Goal: Task Accomplishment & Management: Manage account settings

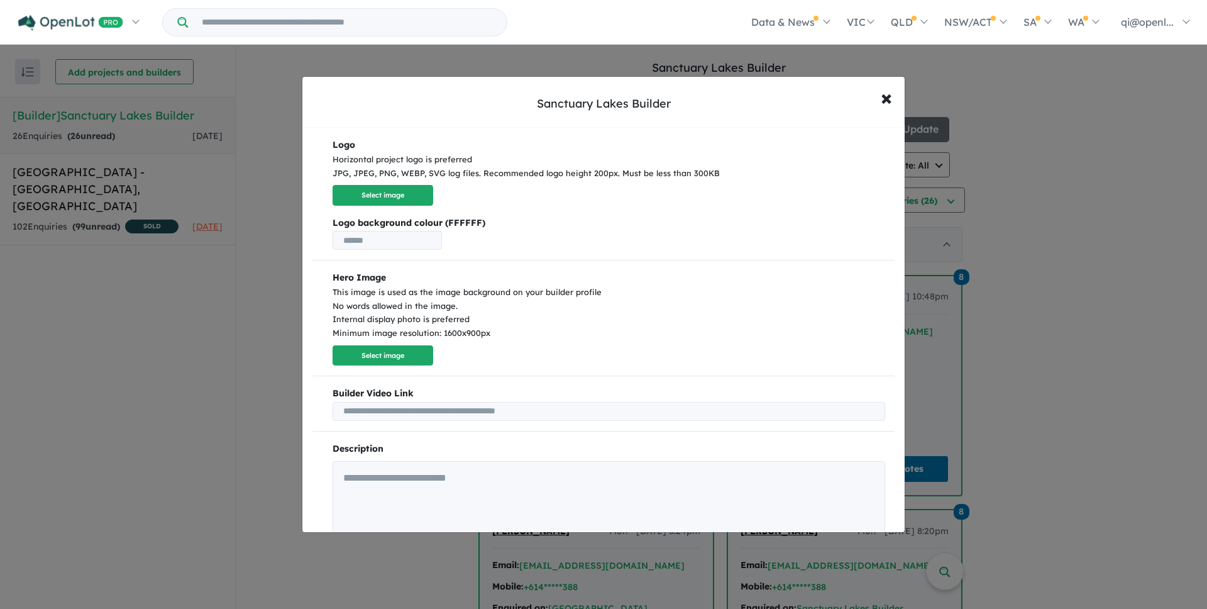
click at [676, 161] on div "Horizontal project logo is preferred JPG, JPEG, PNG, WEBP, SVG log files. Recom…" at bounding box center [609, 167] width 553 height 28
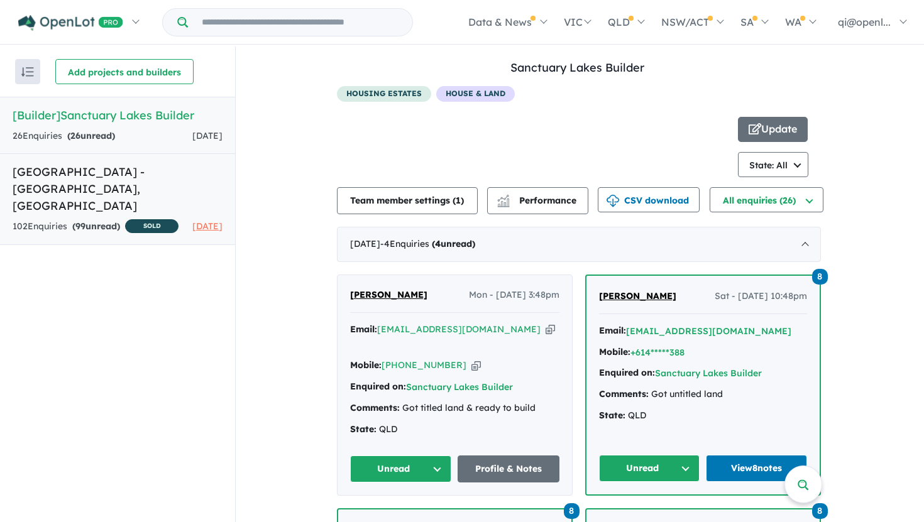
click at [123, 187] on h5 "[GEOGRAPHIC_DATA] - [GEOGRAPHIC_DATA][PERSON_NAME][GEOGRAPHIC_DATA]" at bounding box center [118, 188] width 210 height 51
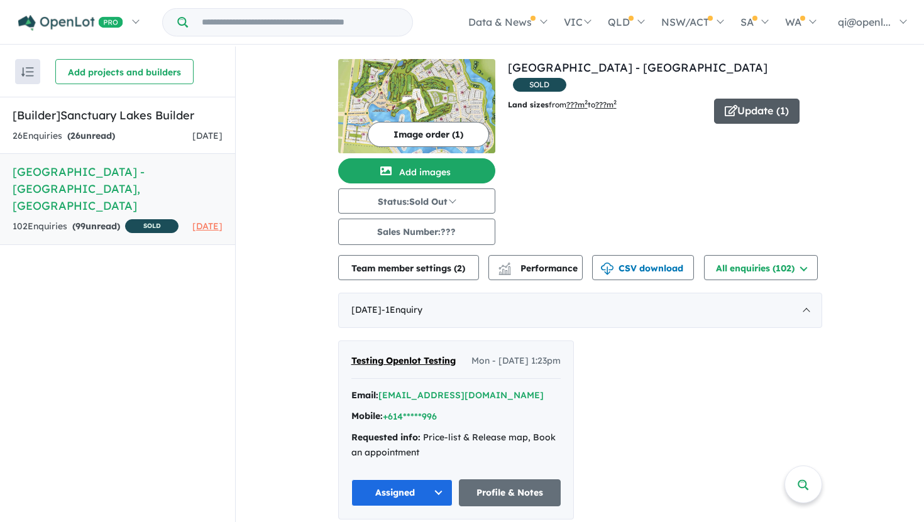
click at [773, 99] on button "Update ( 1 )" at bounding box center [756, 111] width 85 height 25
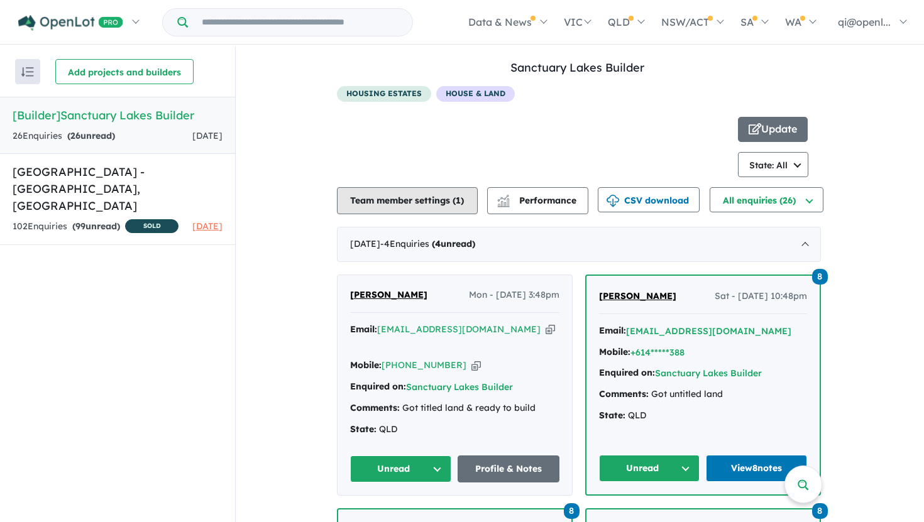
click at [451, 203] on button "Team member settings ( 1 )" at bounding box center [407, 200] width 141 height 27
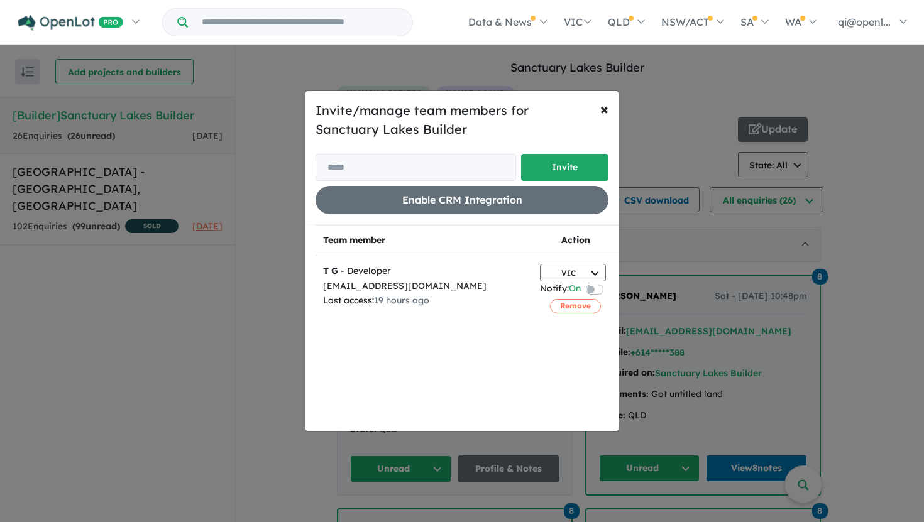
click at [659, 118] on div "Invite/manage team members for Sanctuary Lakes Builder Invite Enable CRM Integr…" at bounding box center [462, 261] width 924 height 522
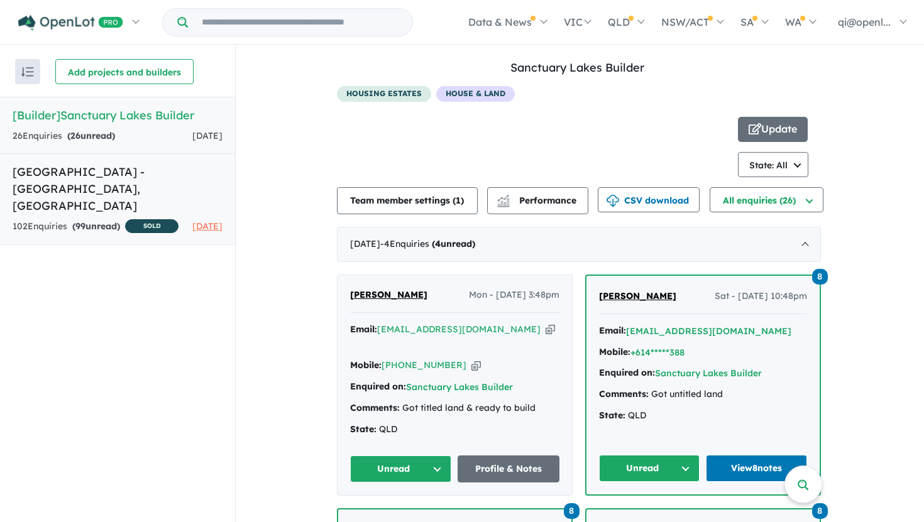
click at [96, 175] on h5 "Sanctuary Lakes Estate - Point Cook , VIC" at bounding box center [118, 188] width 210 height 51
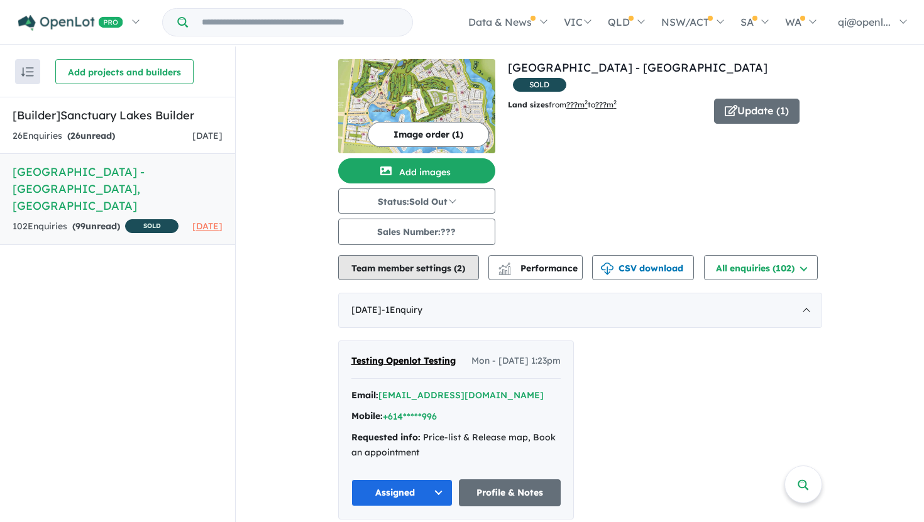
click at [438, 274] on button "Team member settings ( 2 )" at bounding box center [408, 267] width 141 height 25
